Goal: Browse casually

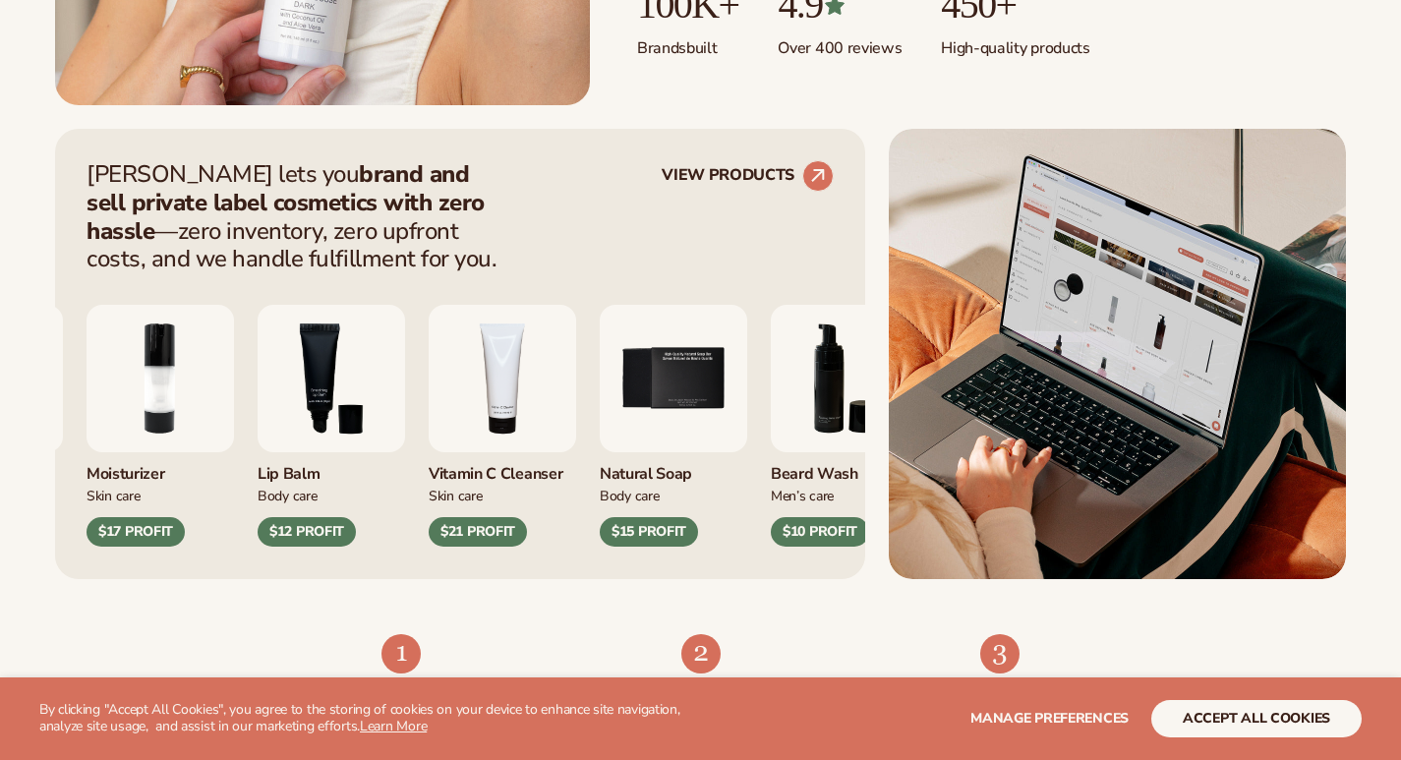
scroll to position [983, 0]
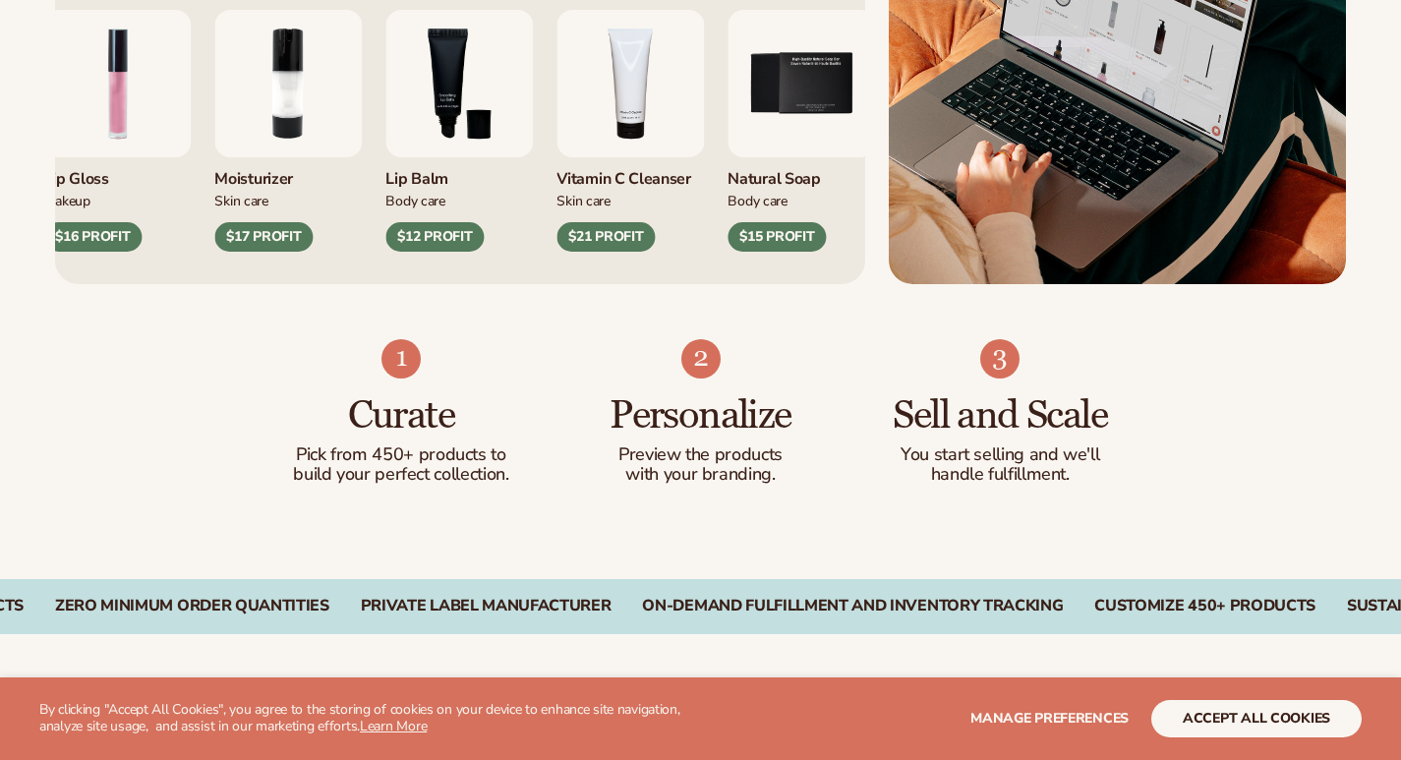
click at [445, 108] on img "3 / 9" at bounding box center [458, 83] width 147 height 147
click at [428, 243] on div "$12 PROFIT" at bounding box center [434, 236] width 98 height 29
click at [428, 244] on div "$12 PROFIT" at bounding box center [434, 236] width 98 height 29
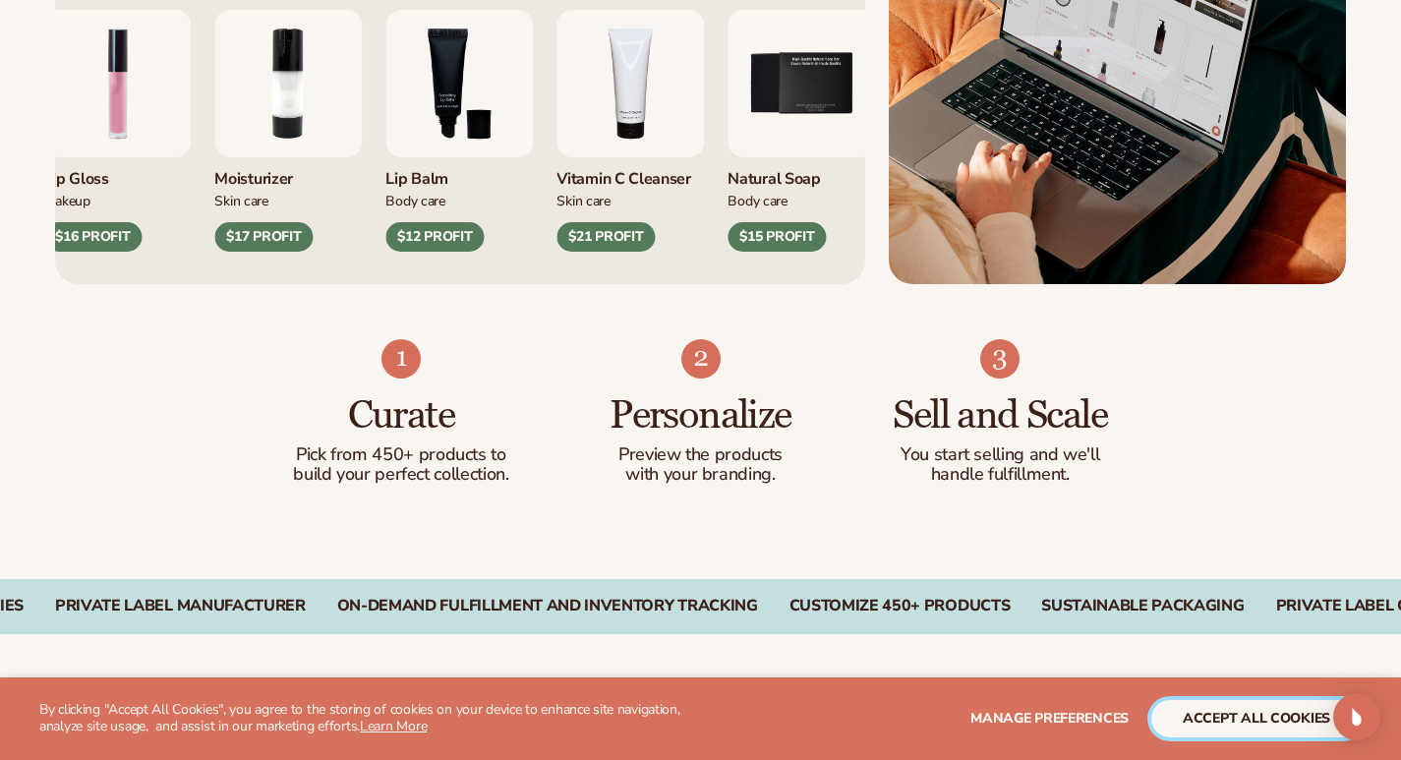
click at [1240, 721] on button "accept all cookies" at bounding box center [1256, 718] width 210 height 37
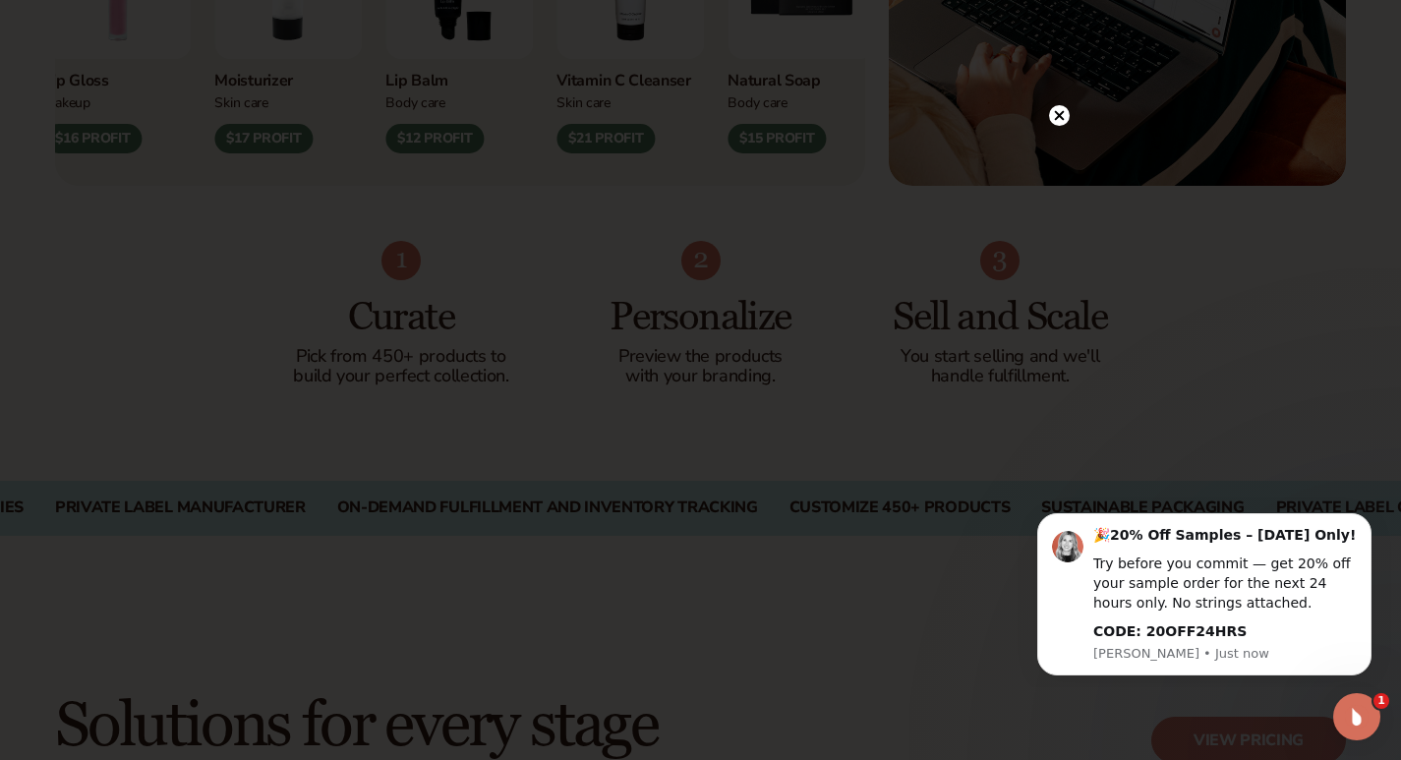
scroll to position [0, 0]
click at [1053, 107] on circle at bounding box center [1059, 115] width 21 height 21
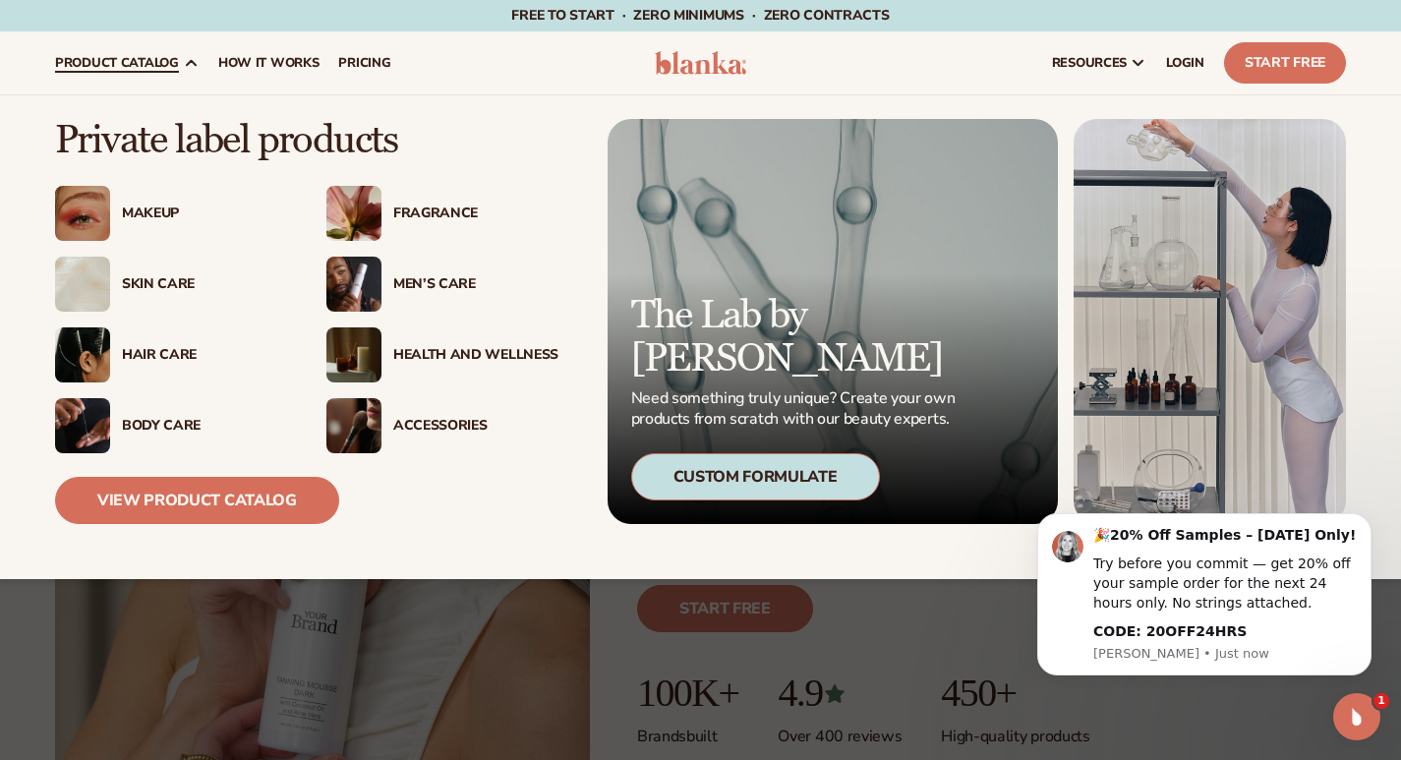
click at [154, 407] on div "Body Care" at bounding box center [171, 425] width 232 height 55
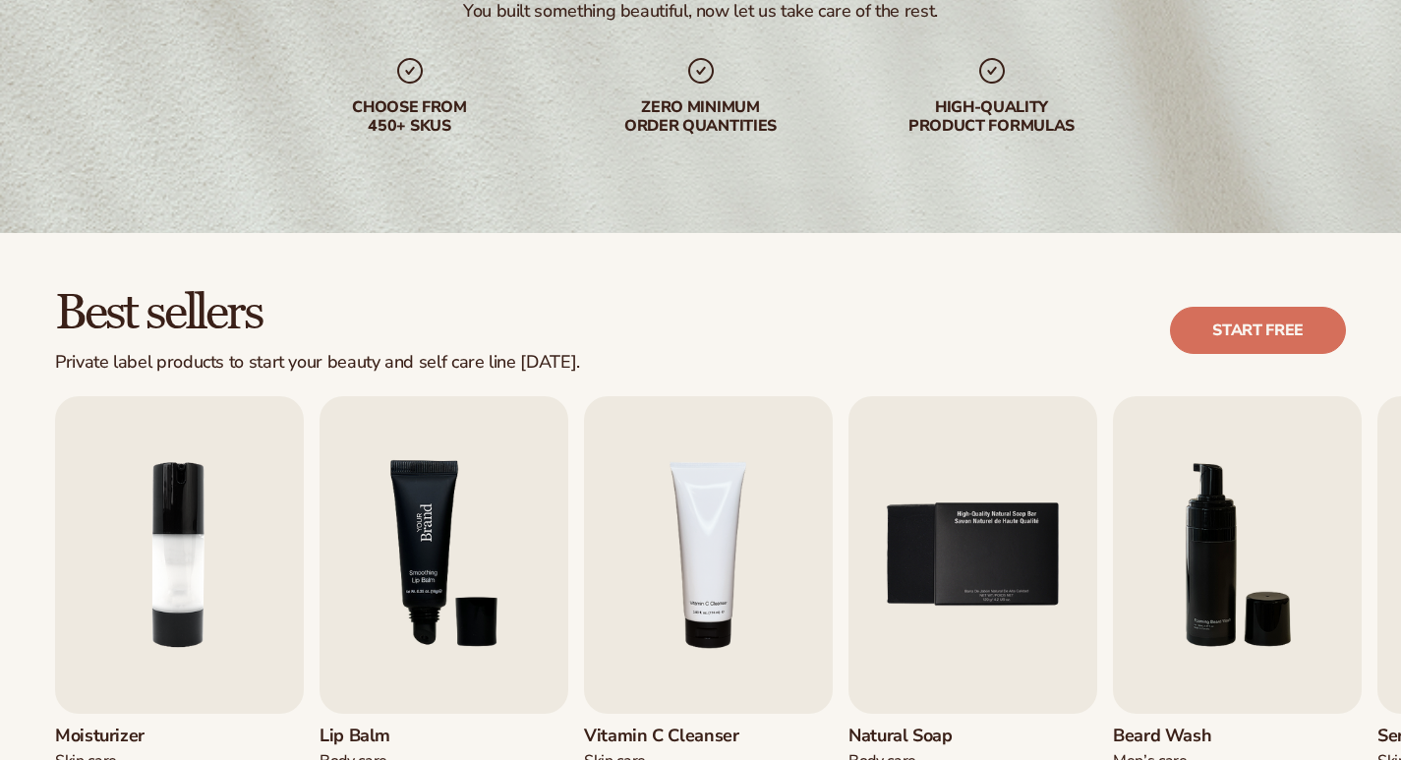
scroll to position [295, 0]
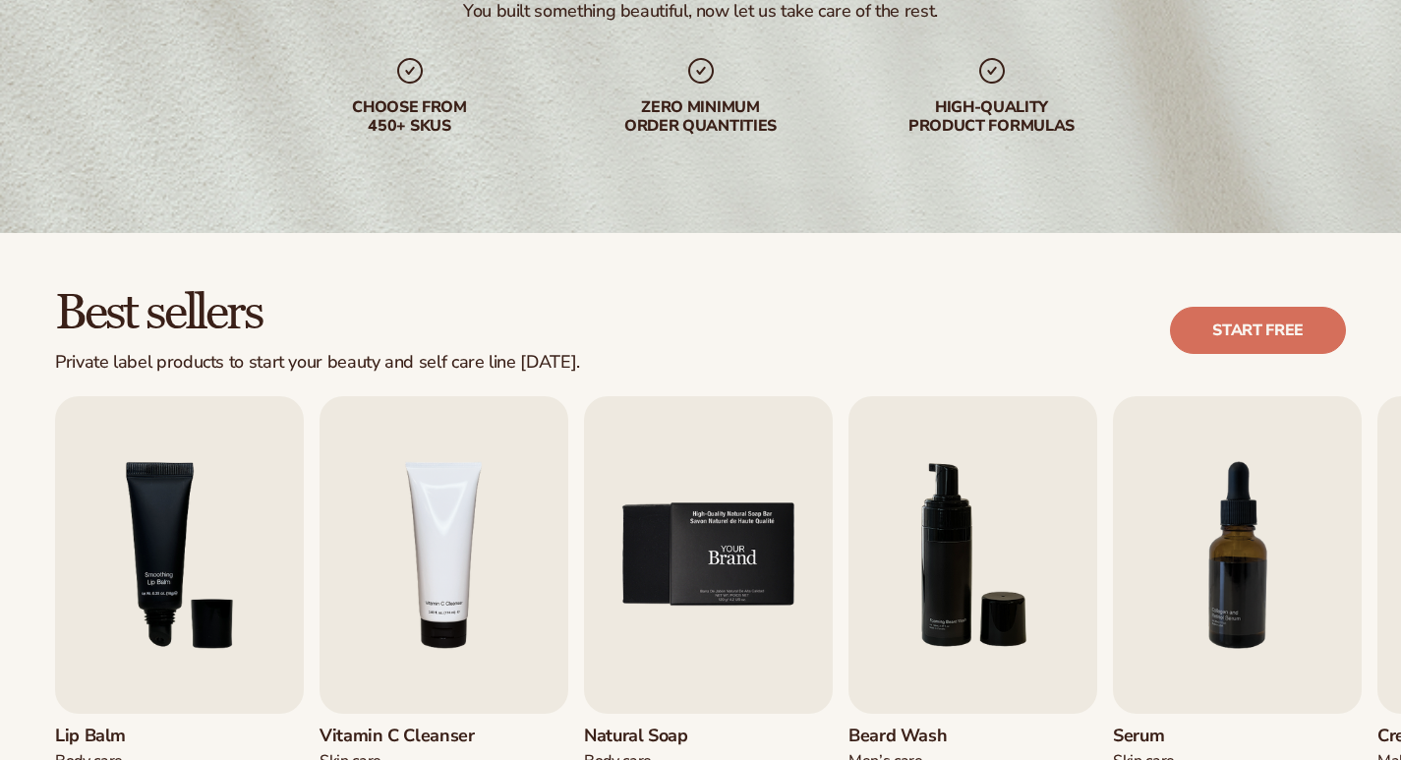
click at [664, 518] on img "5 / 9" at bounding box center [708, 555] width 249 height 318
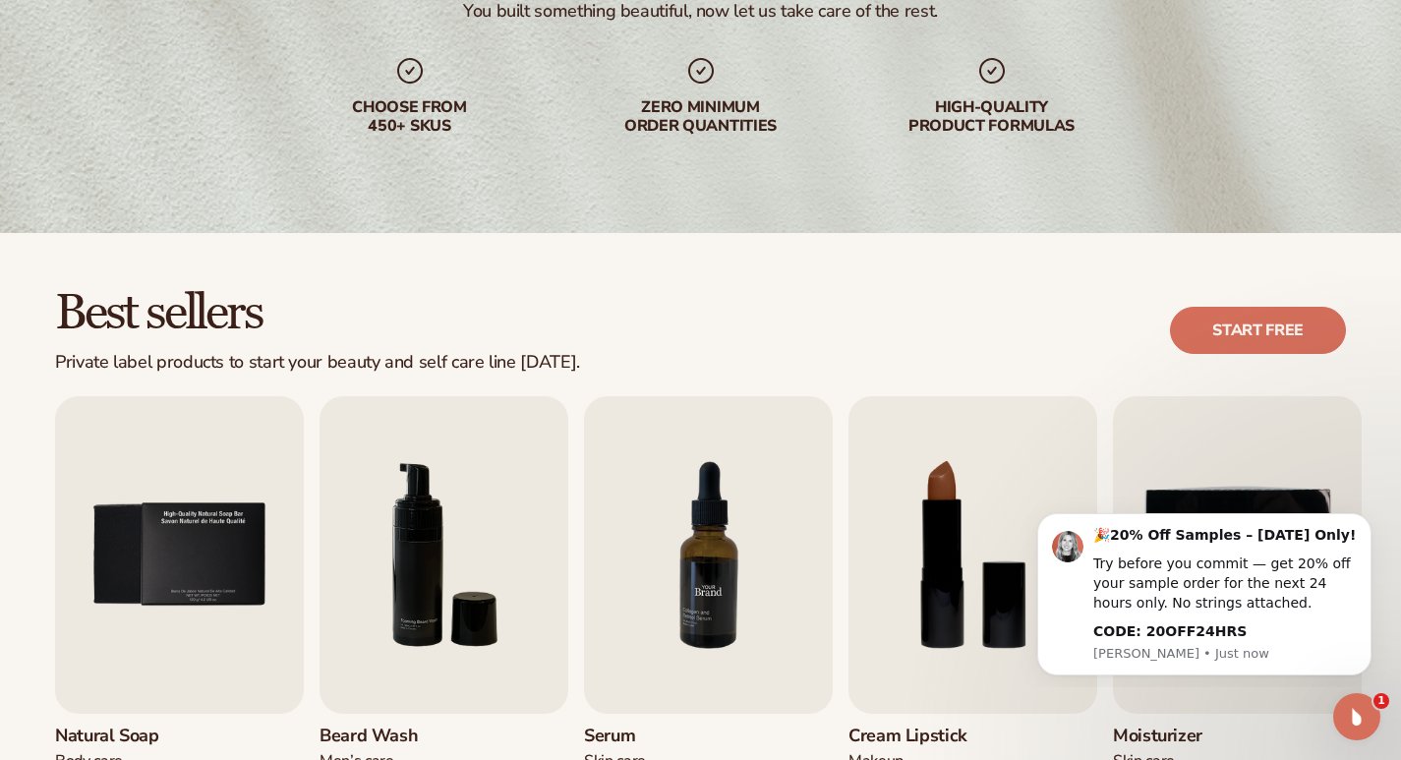
scroll to position [0, 0]
